Goal: Task Accomplishment & Management: Use online tool/utility

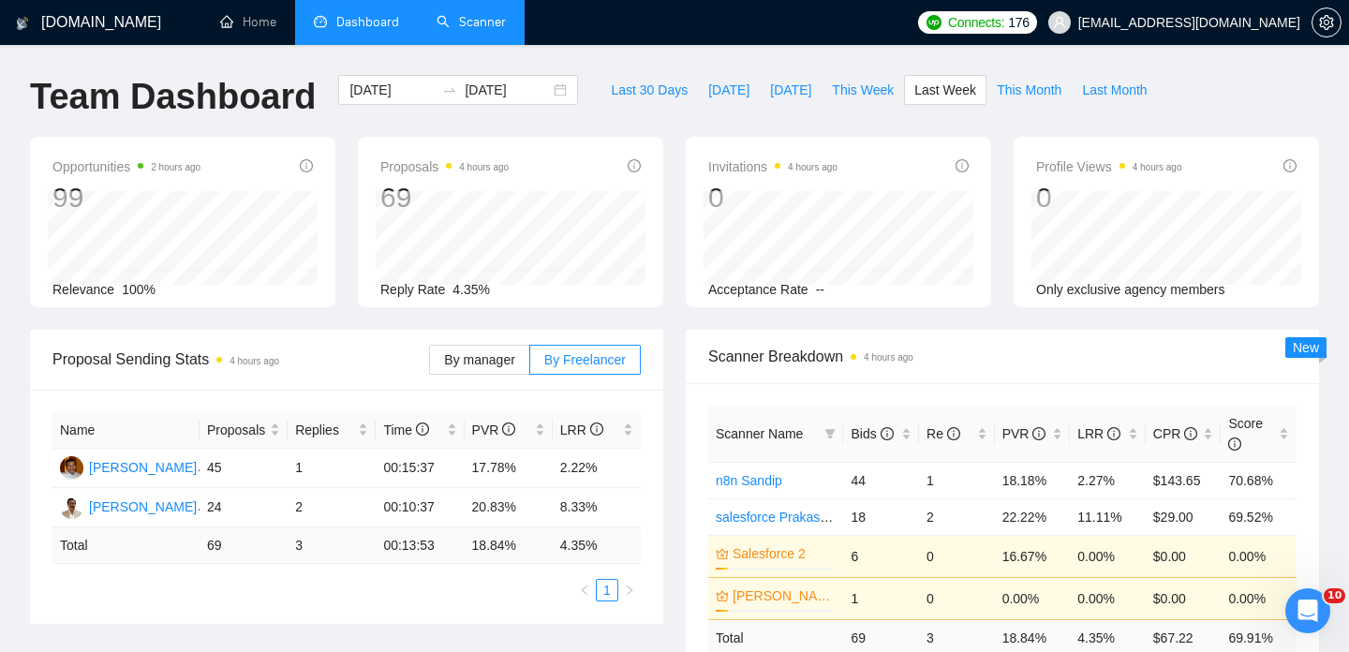
click at [475, 16] on link "Scanner" at bounding box center [471, 22] width 69 height 16
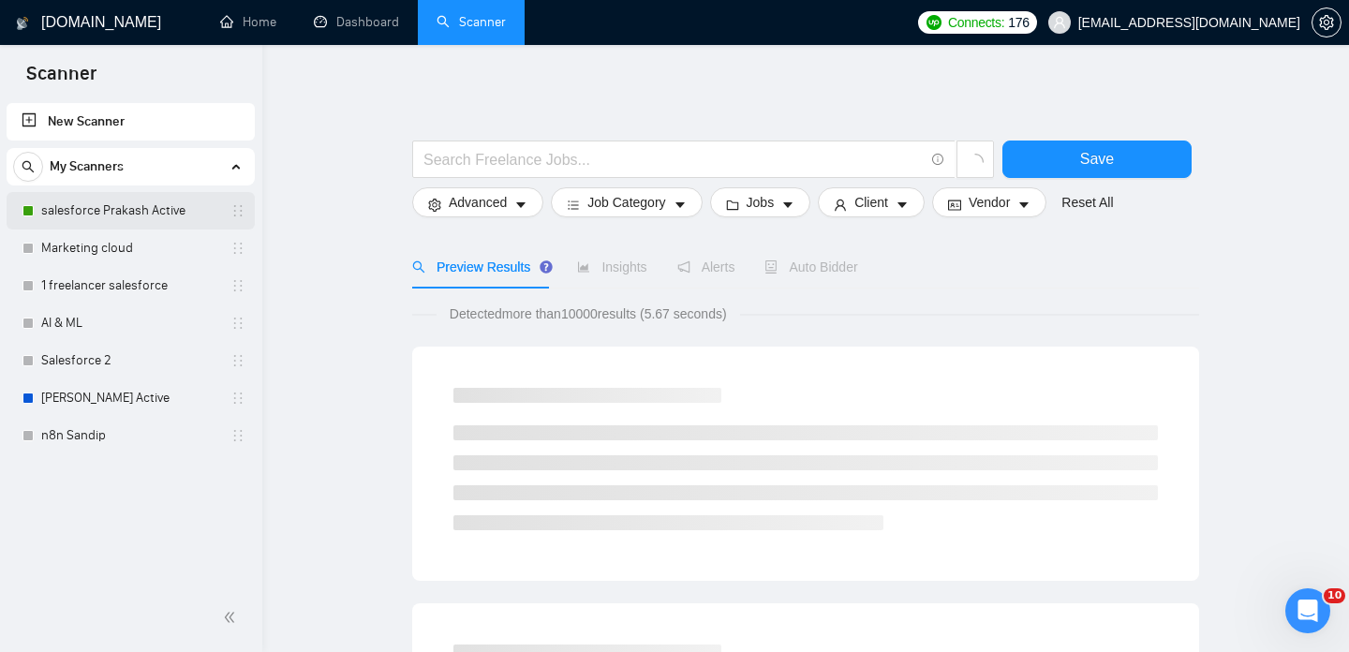
click at [111, 214] on link "salesforce Prakash Active" at bounding box center [130, 210] width 178 height 37
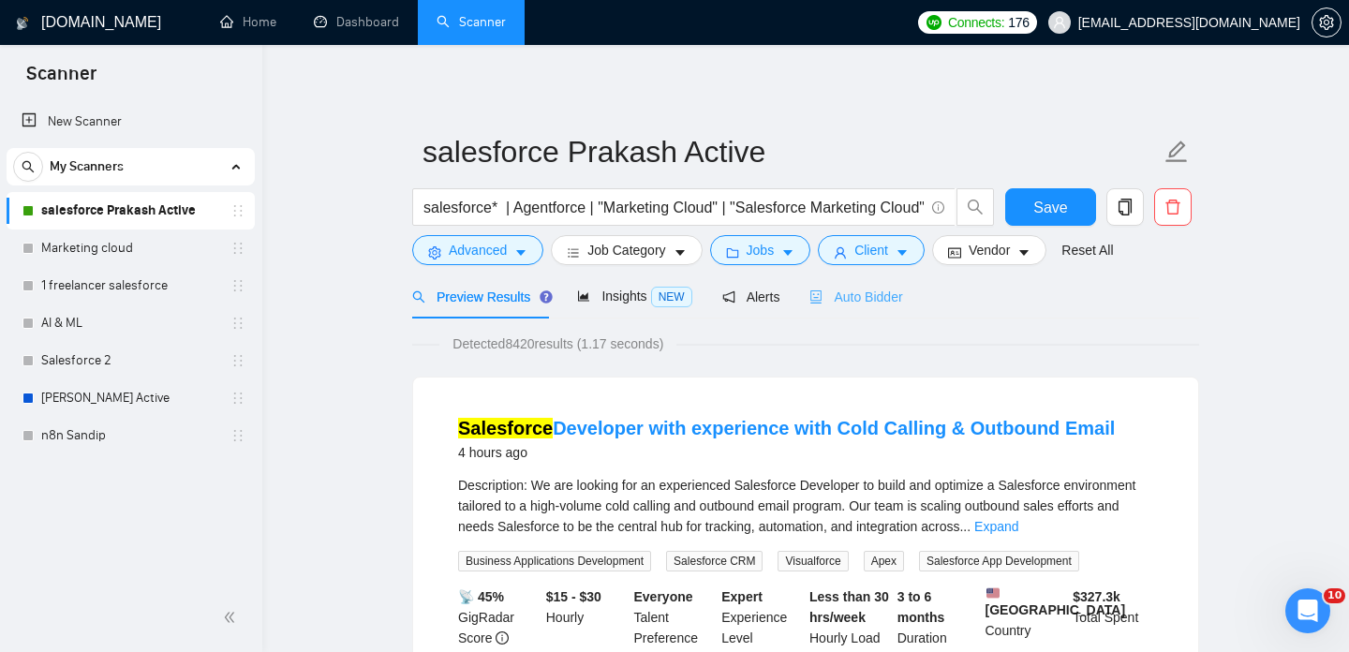
click at [866, 279] on div "Auto Bidder" at bounding box center [855, 297] width 93 height 44
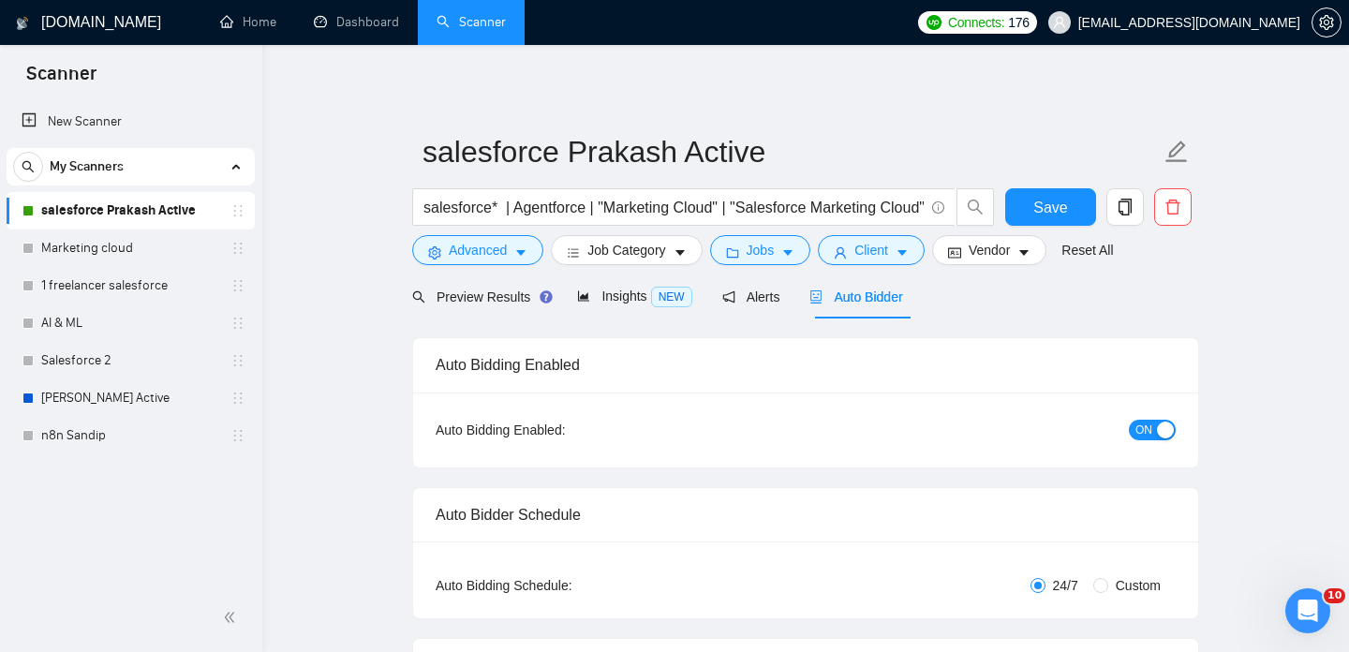
checkbox input "true"
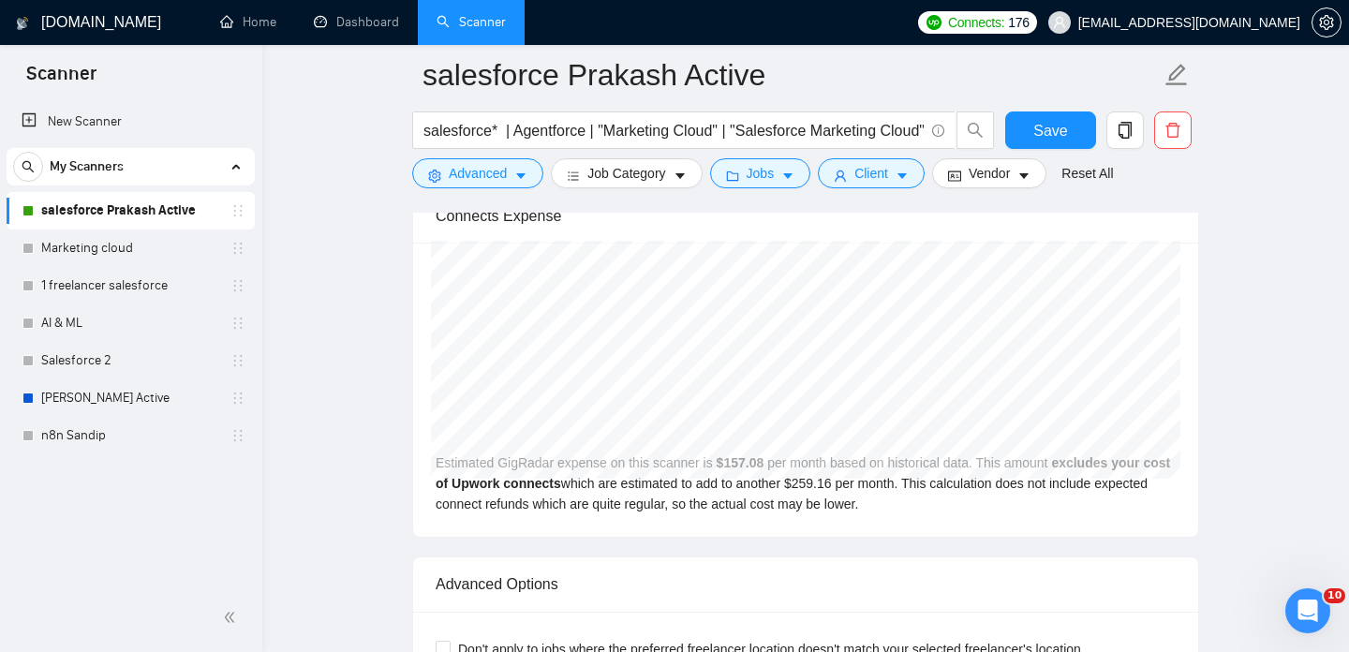
scroll to position [3896, 0]
click at [809, 510] on div "Estimated GigRadar expense on this scanner is $ 157.08 per month based on histo…" at bounding box center [805, 392] width 785 height 294
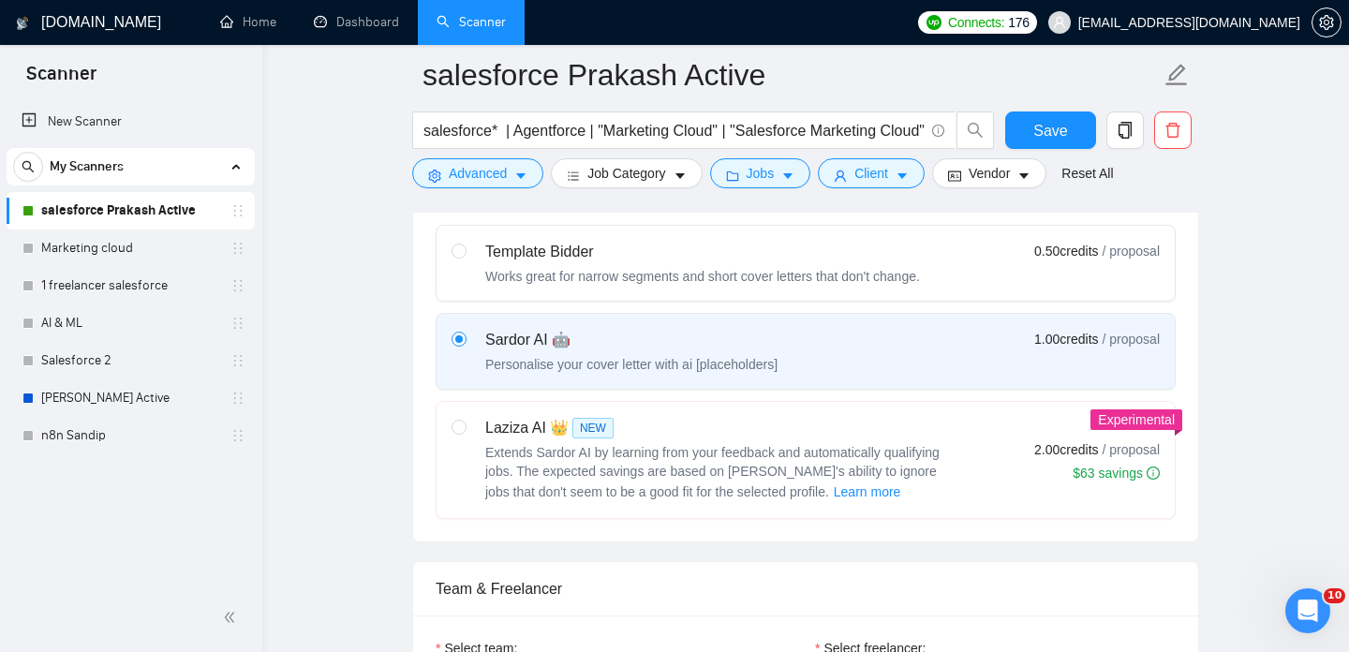
scroll to position [595, 0]
click at [785, 430] on div "Laziza AI 👑 NEW" at bounding box center [719, 424] width 468 height 22
click at [465, 429] on input "radio" at bounding box center [458, 422] width 13 height 13
radio input "true"
radio input "false"
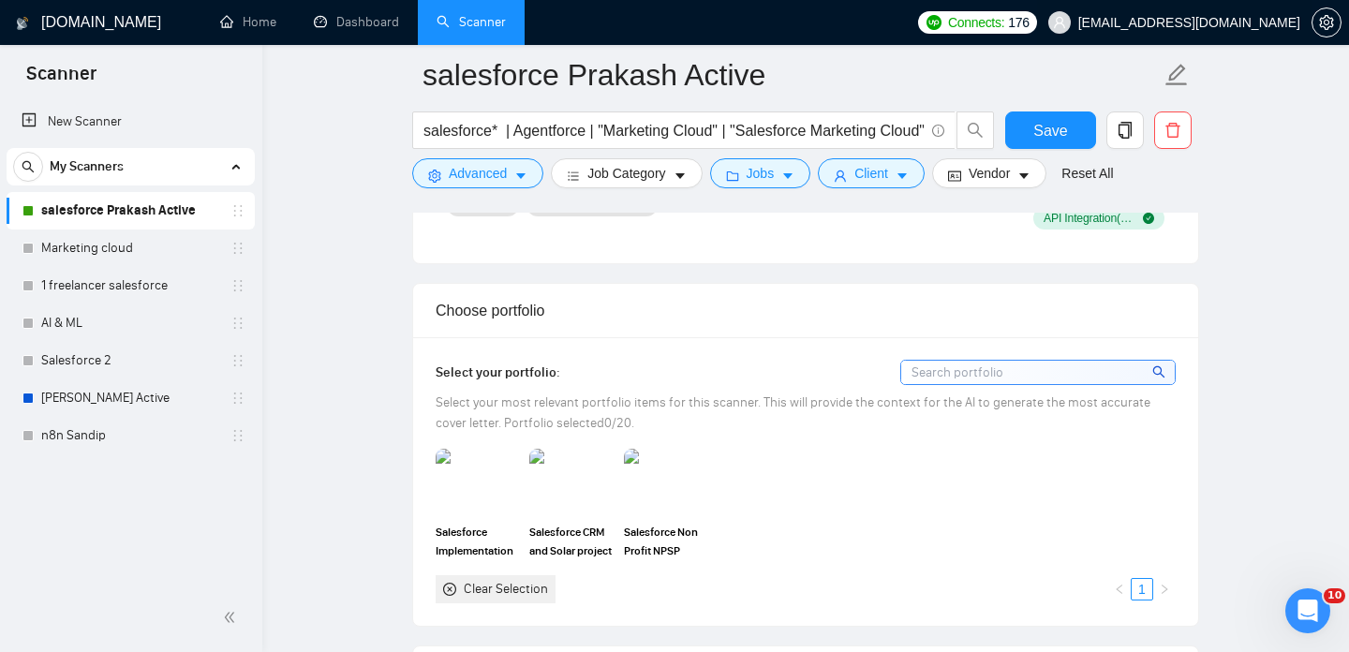
scroll to position [1519, 0]
